Goal: Use online tool/utility: Utilize a website feature to perform a specific function

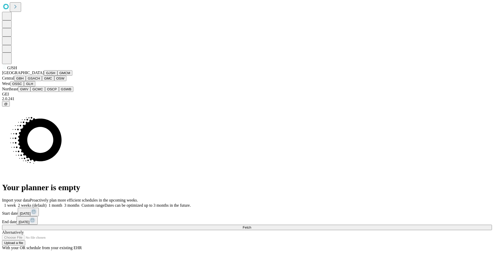
click at [44, 76] on button "GJSH" at bounding box center [50, 72] width 13 height 5
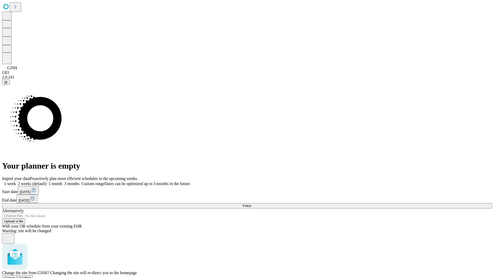
click at [31, 276] on span "Confirm" at bounding box center [25, 278] width 12 height 4
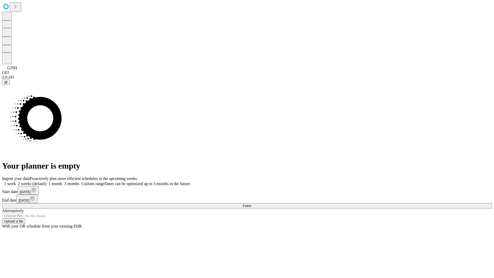
click at [16, 181] on label "1 week" at bounding box center [9, 183] width 14 height 4
click at [251, 204] on span "Fetch" at bounding box center [247, 206] width 8 height 4
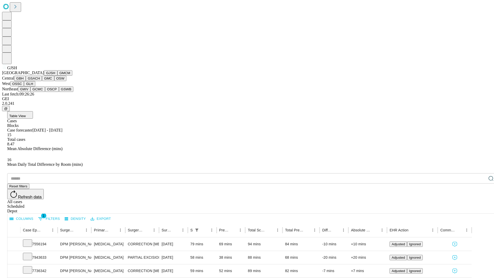
click at [57, 76] on button "GMCM" at bounding box center [64, 72] width 15 height 5
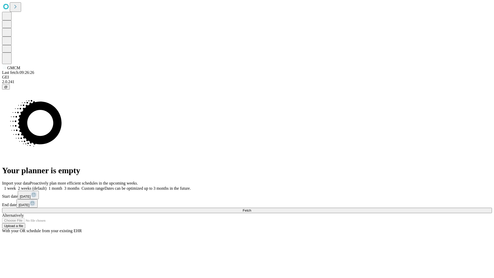
click at [16, 186] on label "1 week" at bounding box center [9, 188] width 14 height 4
click at [251, 208] on span "Fetch" at bounding box center [247, 210] width 8 height 4
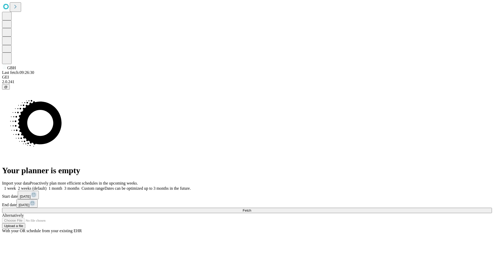
click at [251, 208] on span "Fetch" at bounding box center [247, 210] width 8 height 4
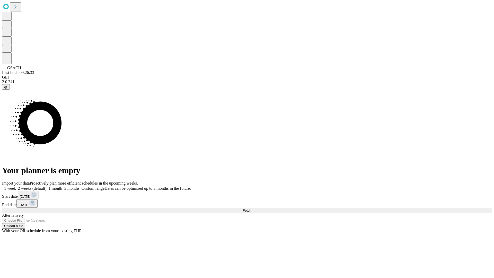
click at [16, 186] on label "1 week" at bounding box center [9, 188] width 14 height 4
click at [251, 208] on span "Fetch" at bounding box center [247, 210] width 8 height 4
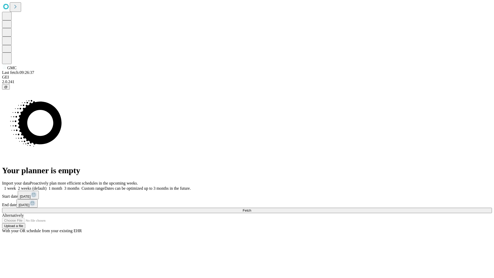
click at [16, 186] on label "1 week" at bounding box center [9, 188] width 14 height 4
click at [251, 208] on span "Fetch" at bounding box center [247, 210] width 8 height 4
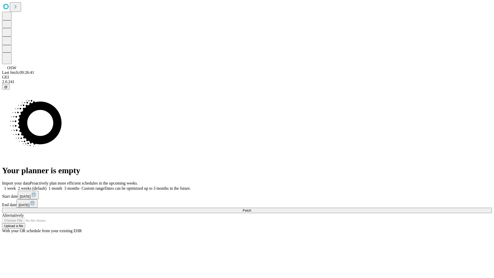
click at [251, 208] on span "Fetch" at bounding box center [247, 210] width 8 height 4
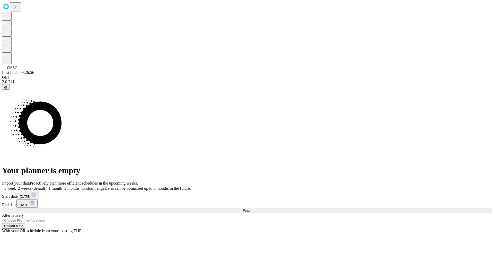
click at [16, 186] on label "1 week" at bounding box center [9, 188] width 14 height 4
click at [251, 208] on span "Fetch" at bounding box center [247, 210] width 8 height 4
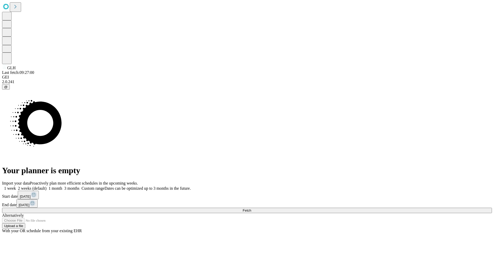
click at [16, 186] on label "1 week" at bounding box center [9, 188] width 14 height 4
click at [251, 208] on span "Fetch" at bounding box center [247, 210] width 8 height 4
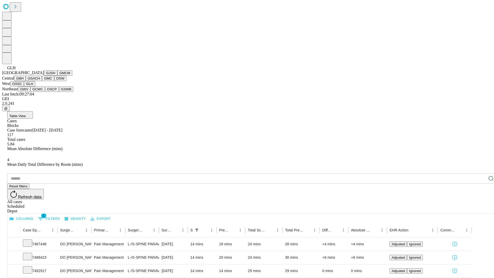
click at [30, 92] on button "GWV" at bounding box center [24, 88] width 12 height 5
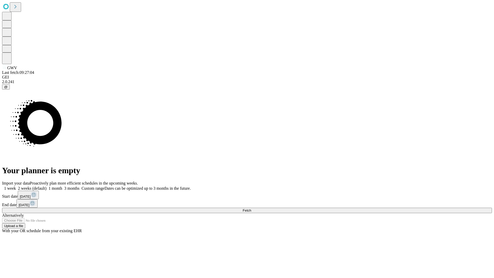
click at [16, 186] on label "1 week" at bounding box center [9, 188] width 14 height 4
click at [251, 208] on span "Fetch" at bounding box center [247, 210] width 8 height 4
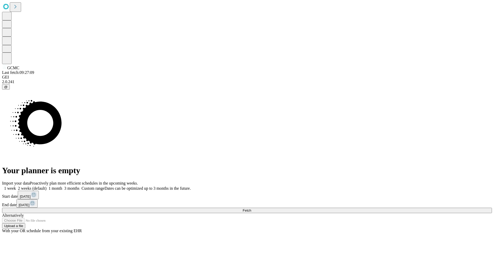
click at [16, 186] on label "1 week" at bounding box center [9, 188] width 14 height 4
click at [251, 208] on span "Fetch" at bounding box center [247, 210] width 8 height 4
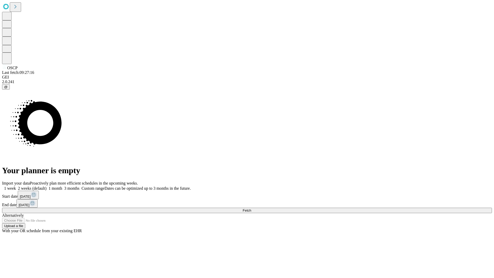
click at [16, 186] on label "1 week" at bounding box center [9, 188] width 14 height 4
click at [251, 208] on span "Fetch" at bounding box center [247, 210] width 8 height 4
